Goal: Task Accomplishment & Management: Manage account settings

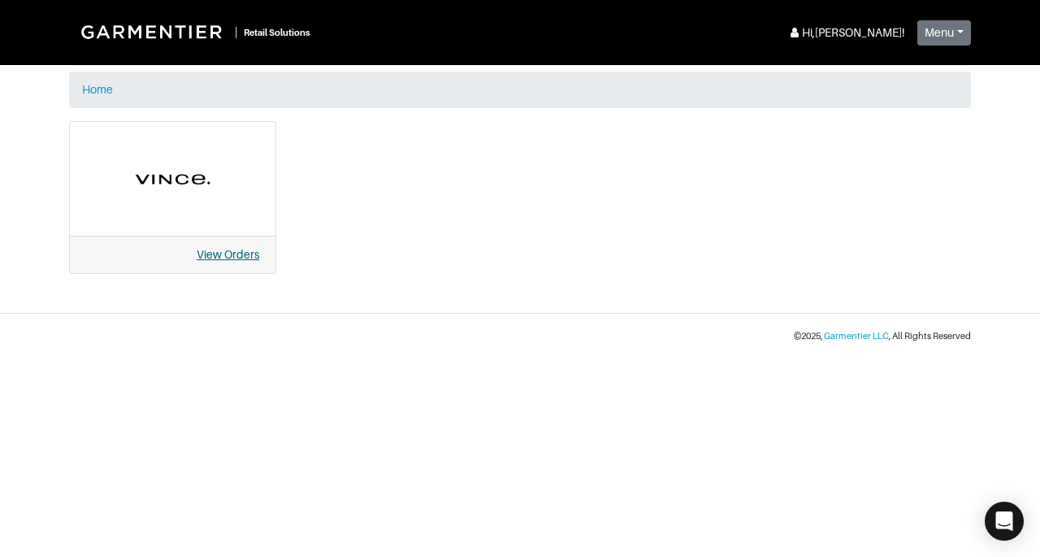
click at [223, 254] on link "View Orders" at bounding box center [228, 254] width 63 height 13
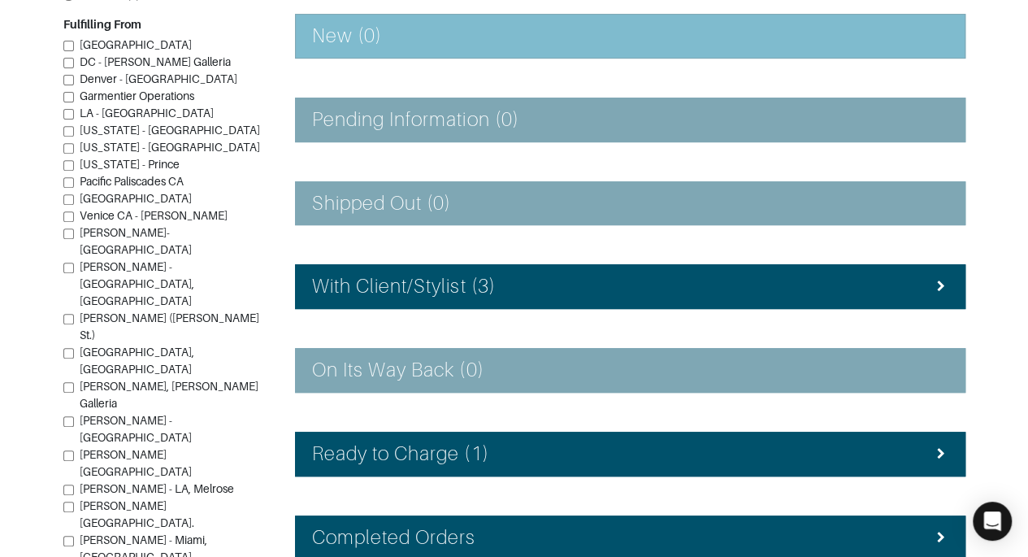
scroll to position [280, 0]
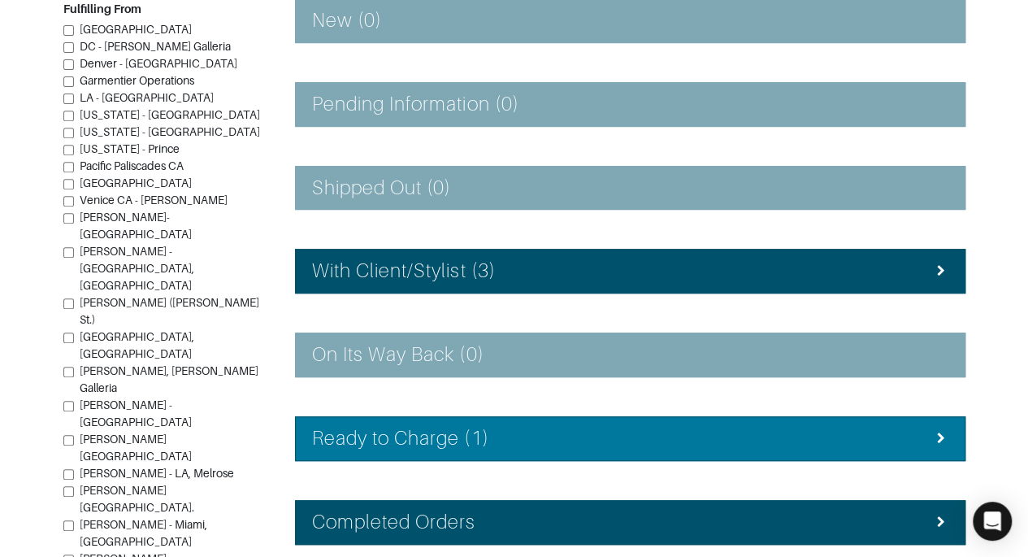
click at [388, 427] on h4 "Ready to Charge (1)" at bounding box center [400, 439] width 177 height 24
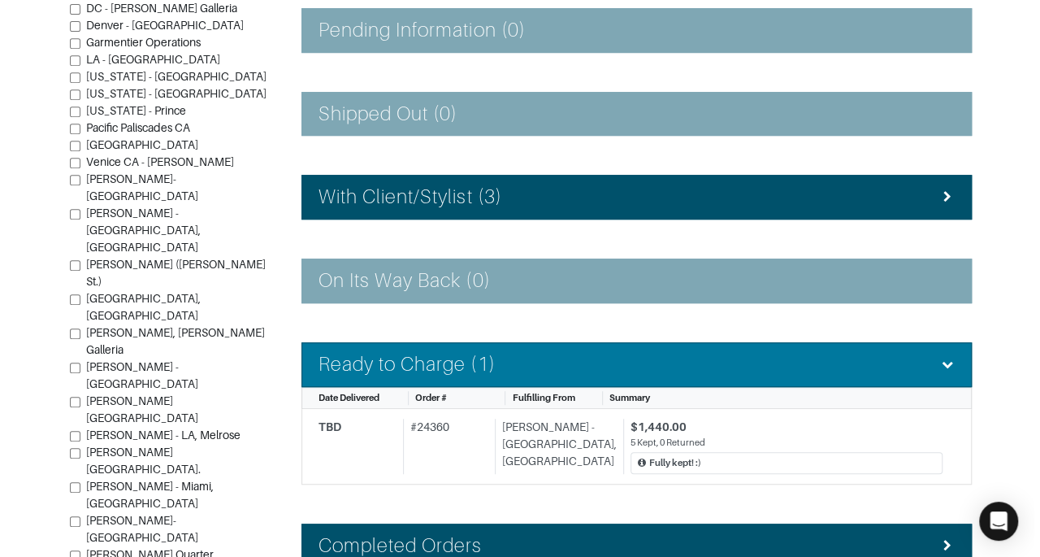
scroll to position [359, 0]
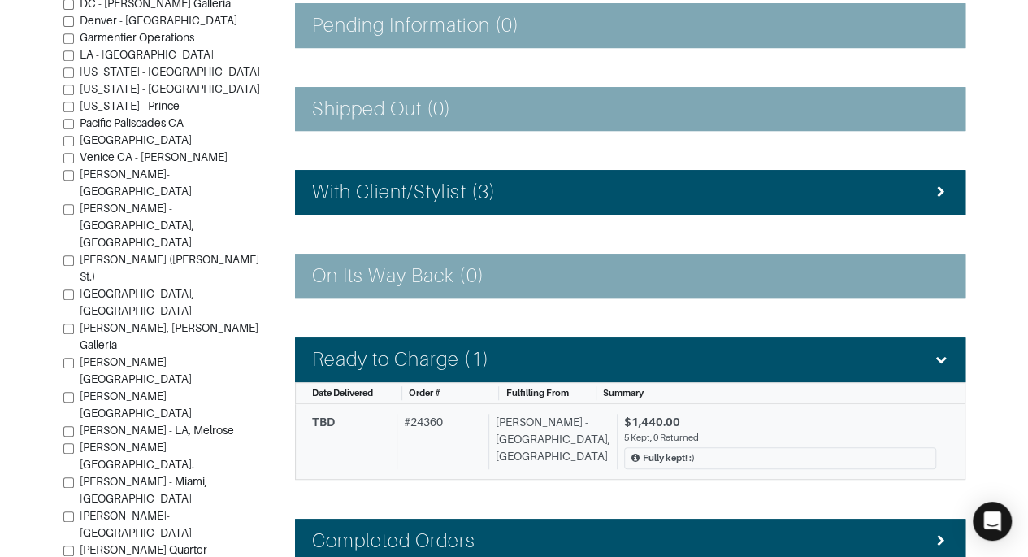
click at [384, 441] on div "TBD" at bounding box center [351, 442] width 78 height 56
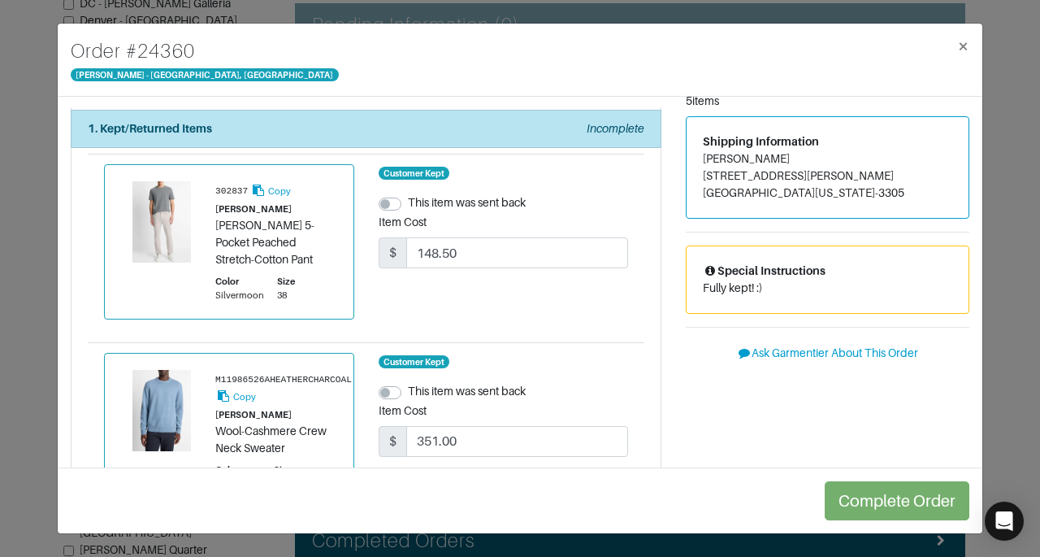
scroll to position [29, 0]
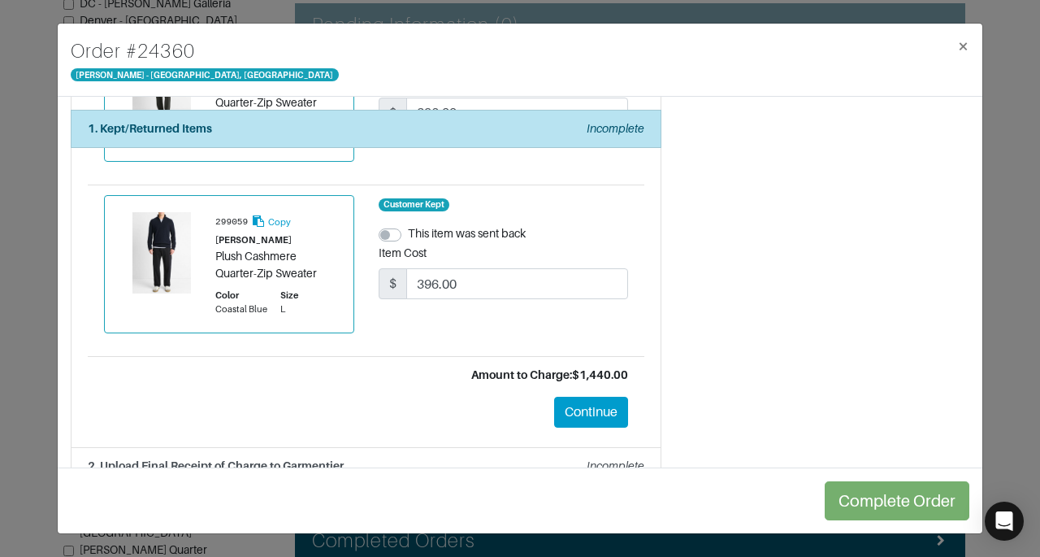
scroll to position [767, 0]
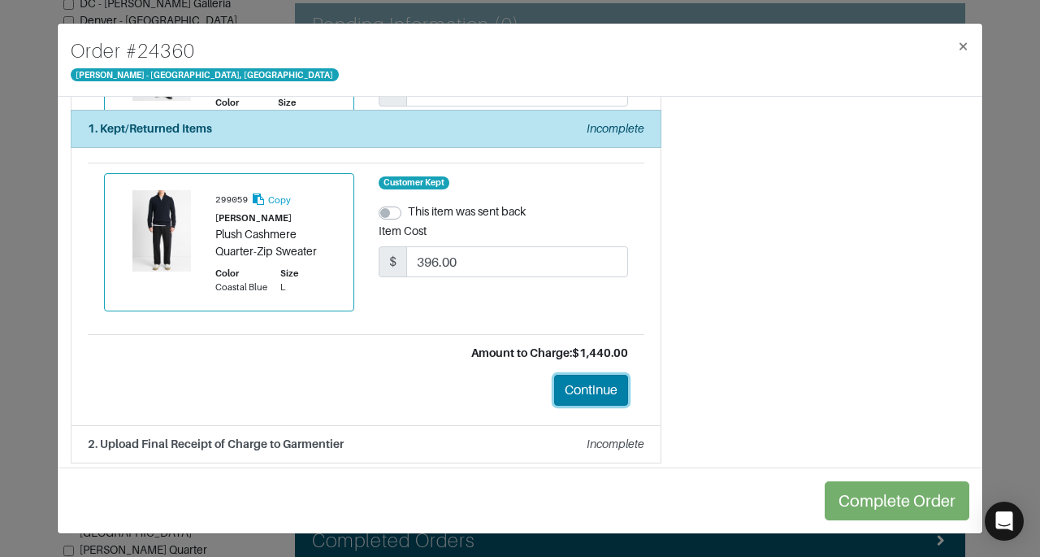
click at [596, 380] on button "Continue" at bounding box center [591, 390] width 74 height 31
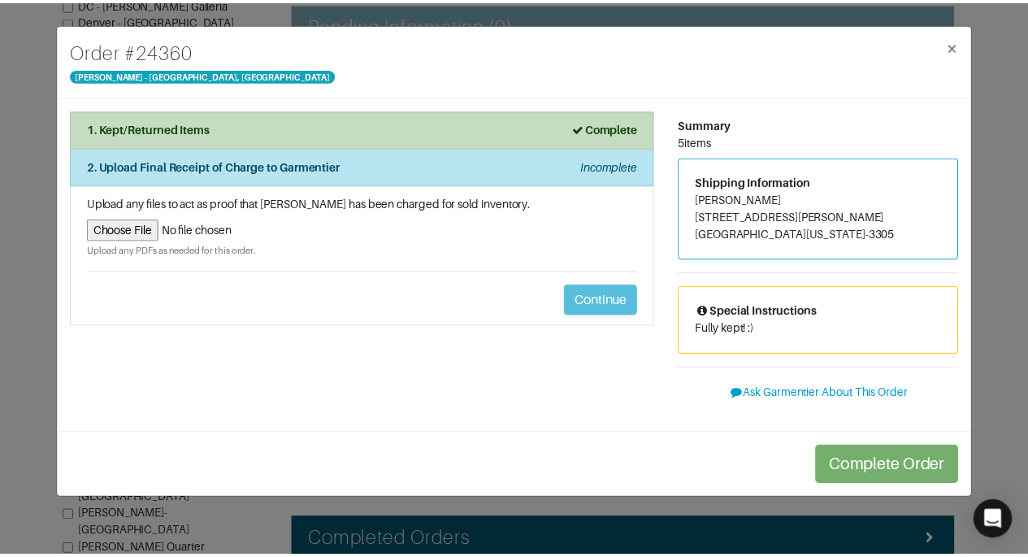
scroll to position [0, 0]
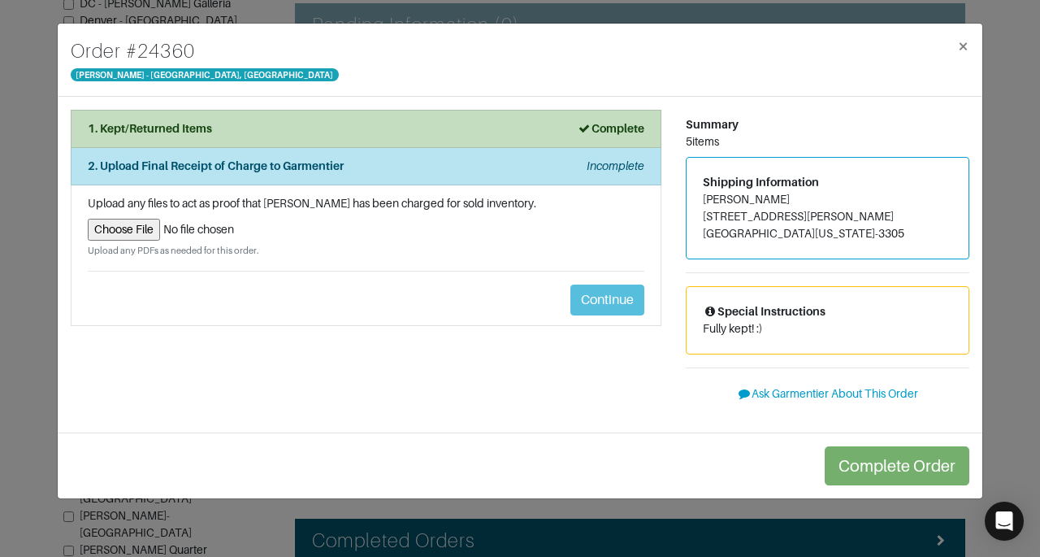
click at [142, 232] on input "file" at bounding box center [366, 230] width 557 height 22
type input "C:\fakepath\Garmentier Order 24360.pdf"
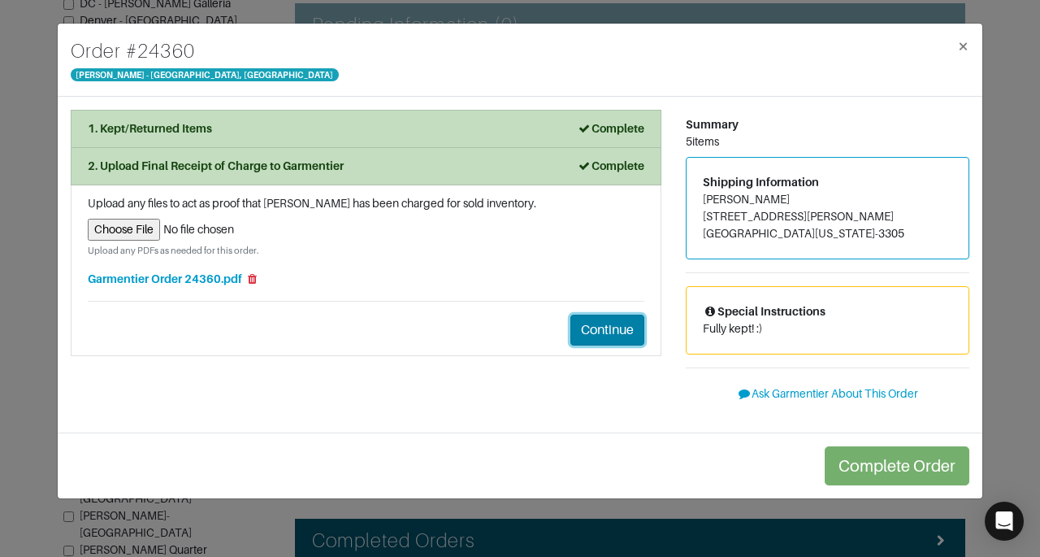
click at [592, 328] on button "Continue" at bounding box center [607, 329] width 74 height 31
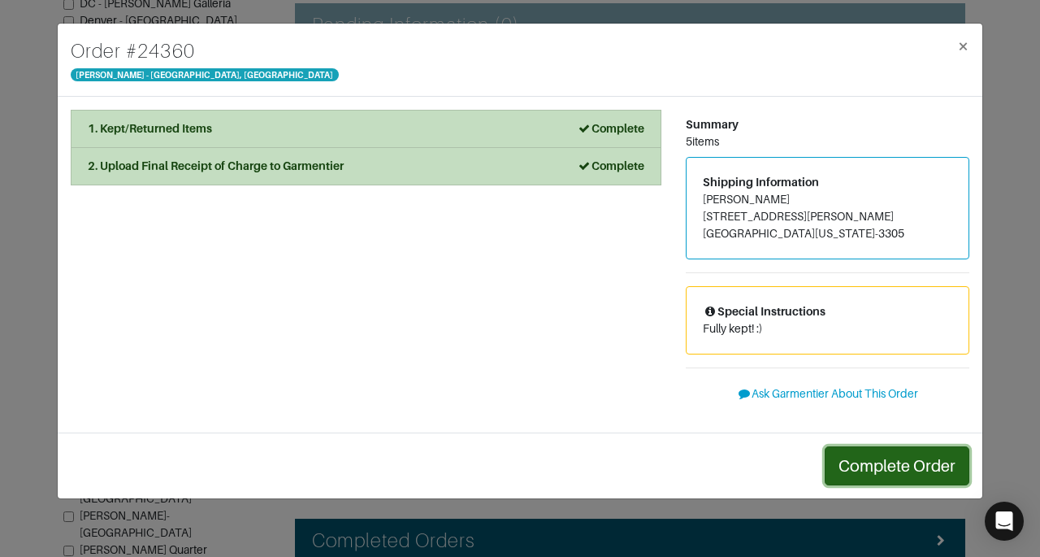
click at [909, 459] on button "Complete Order" at bounding box center [897, 465] width 145 height 39
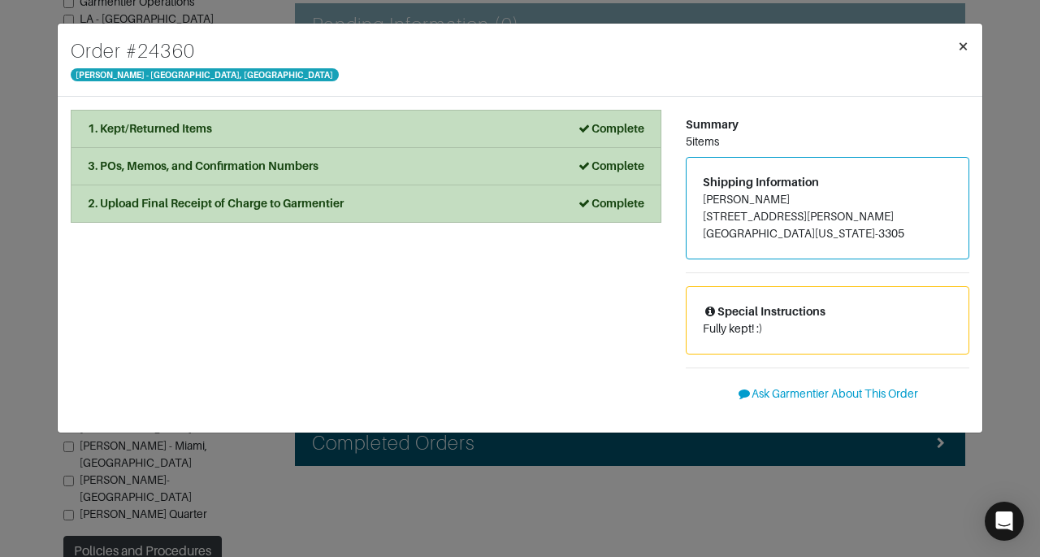
click at [965, 48] on span "×" at bounding box center [963, 46] width 12 height 22
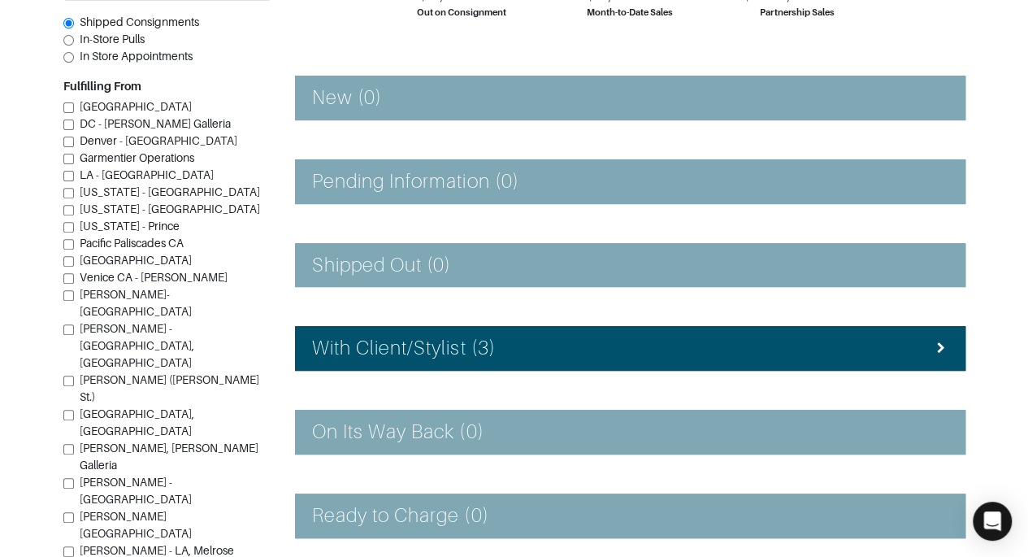
scroll to position [197, 0]
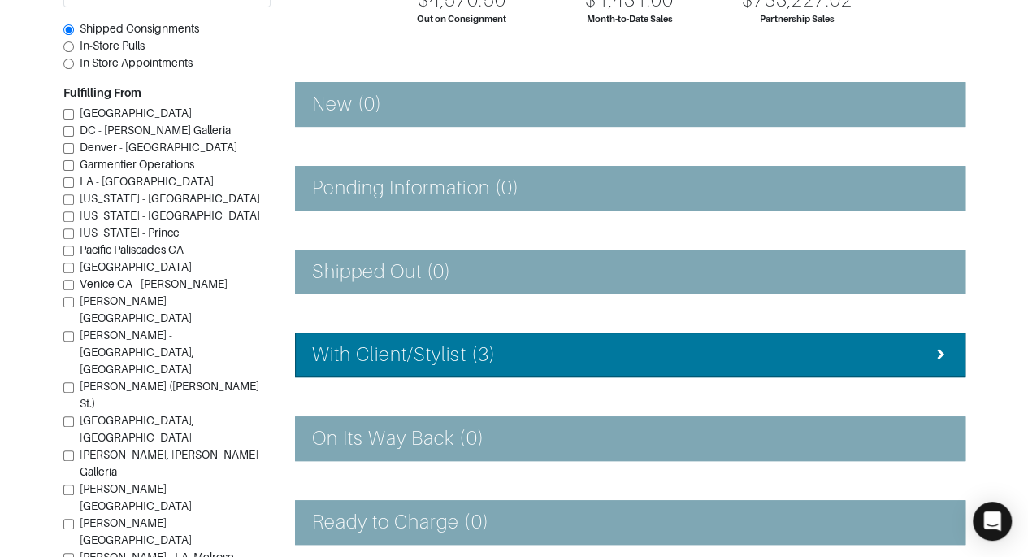
click at [795, 353] on div "With Client/Stylist (3)" at bounding box center [630, 355] width 636 height 24
